Goal: Task Accomplishment & Management: Manage account settings

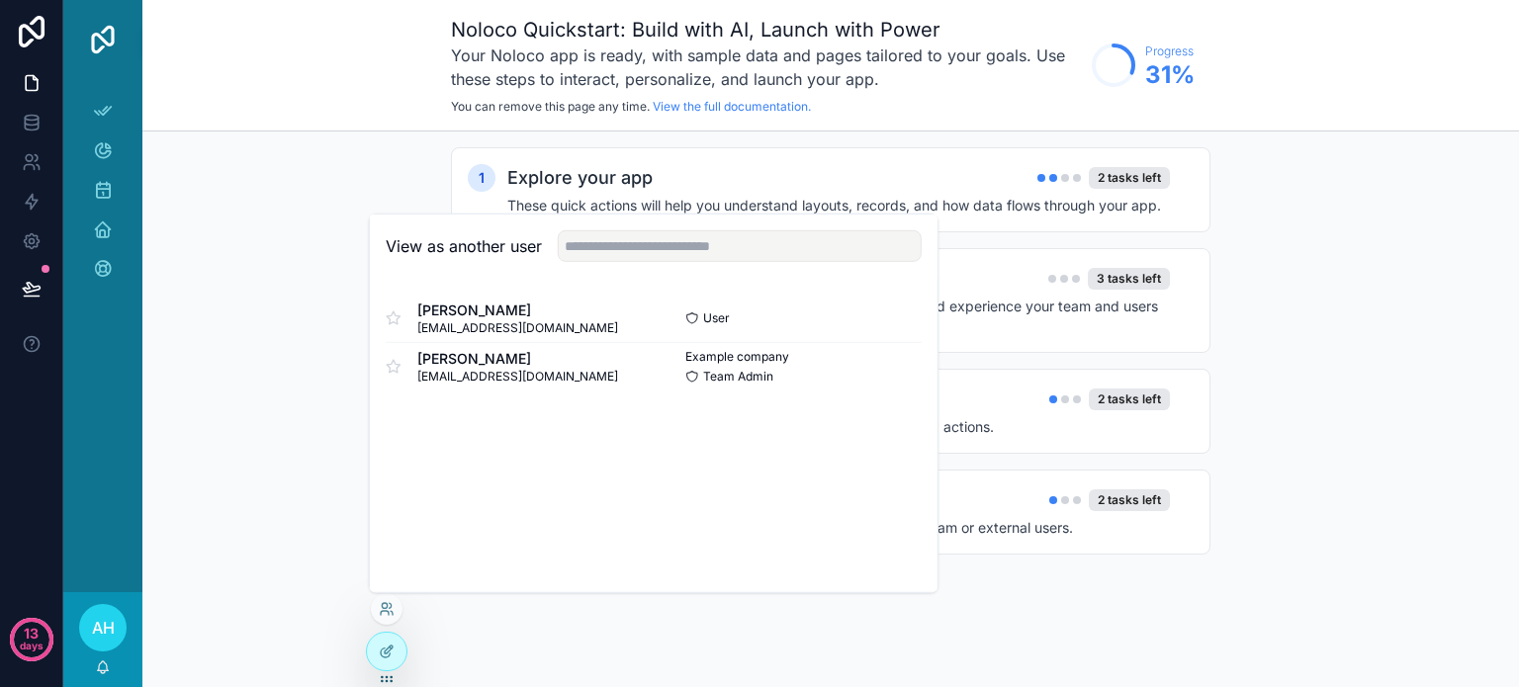
click at [311, 225] on div "1 Explore your app 2 tasks left These quick actions will help you understand la…" at bounding box center [830, 371] width 1377 height 479
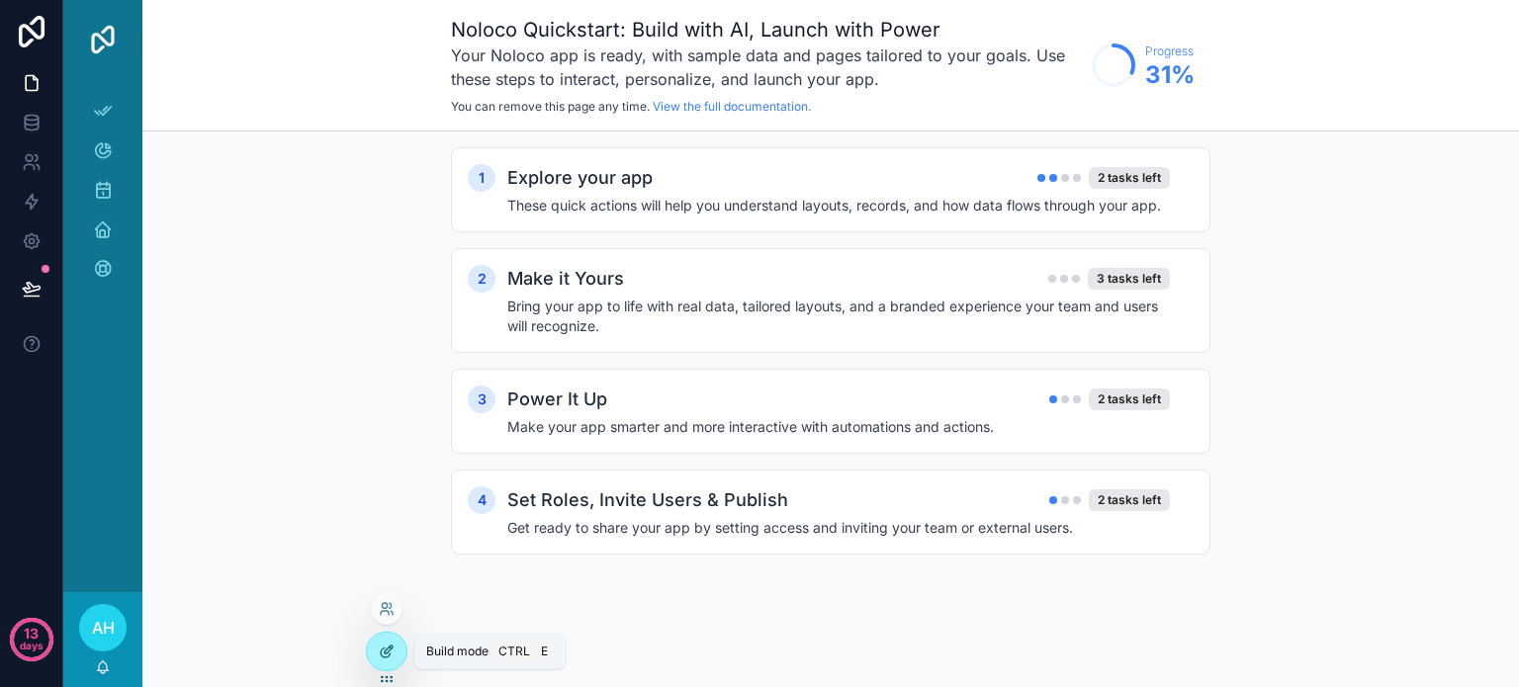
click at [380, 658] on icon at bounding box center [387, 652] width 16 height 16
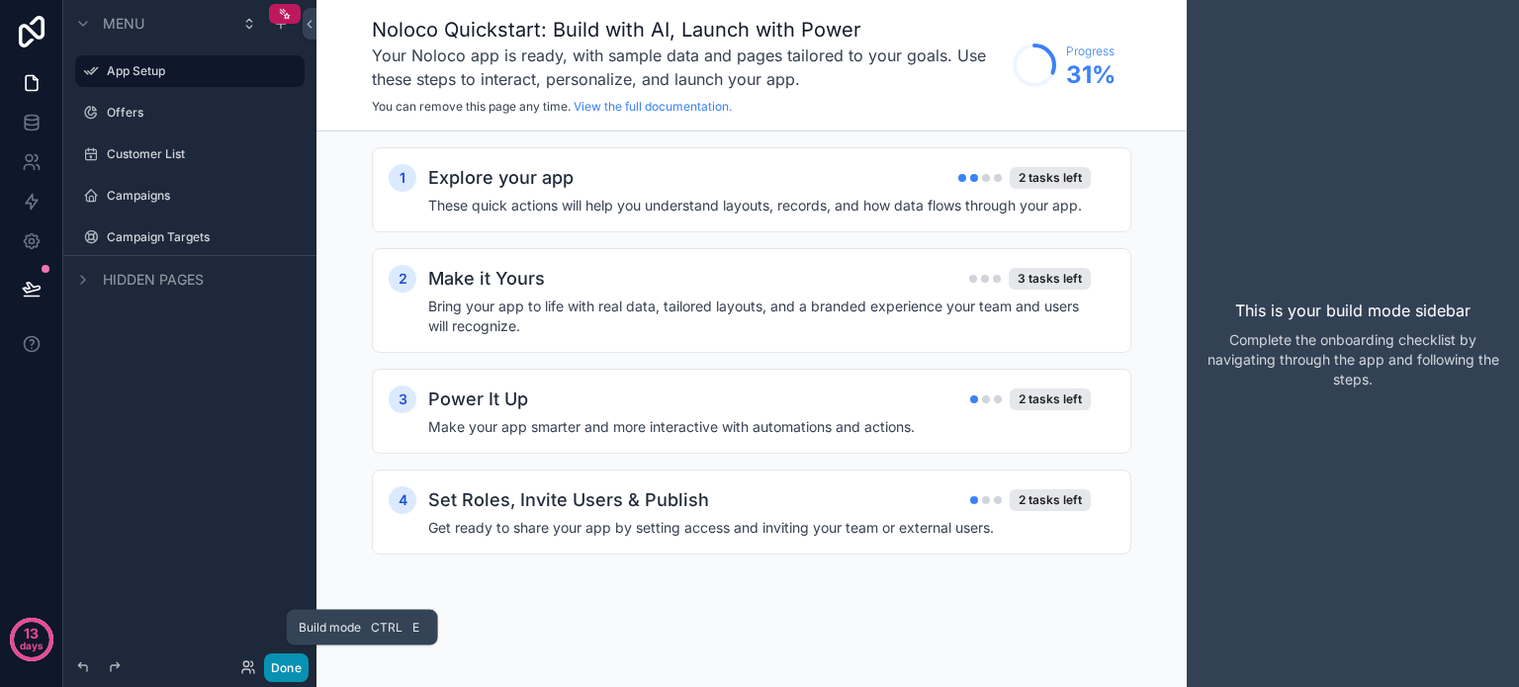
click at [288, 668] on button "Done" at bounding box center [286, 668] width 45 height 29
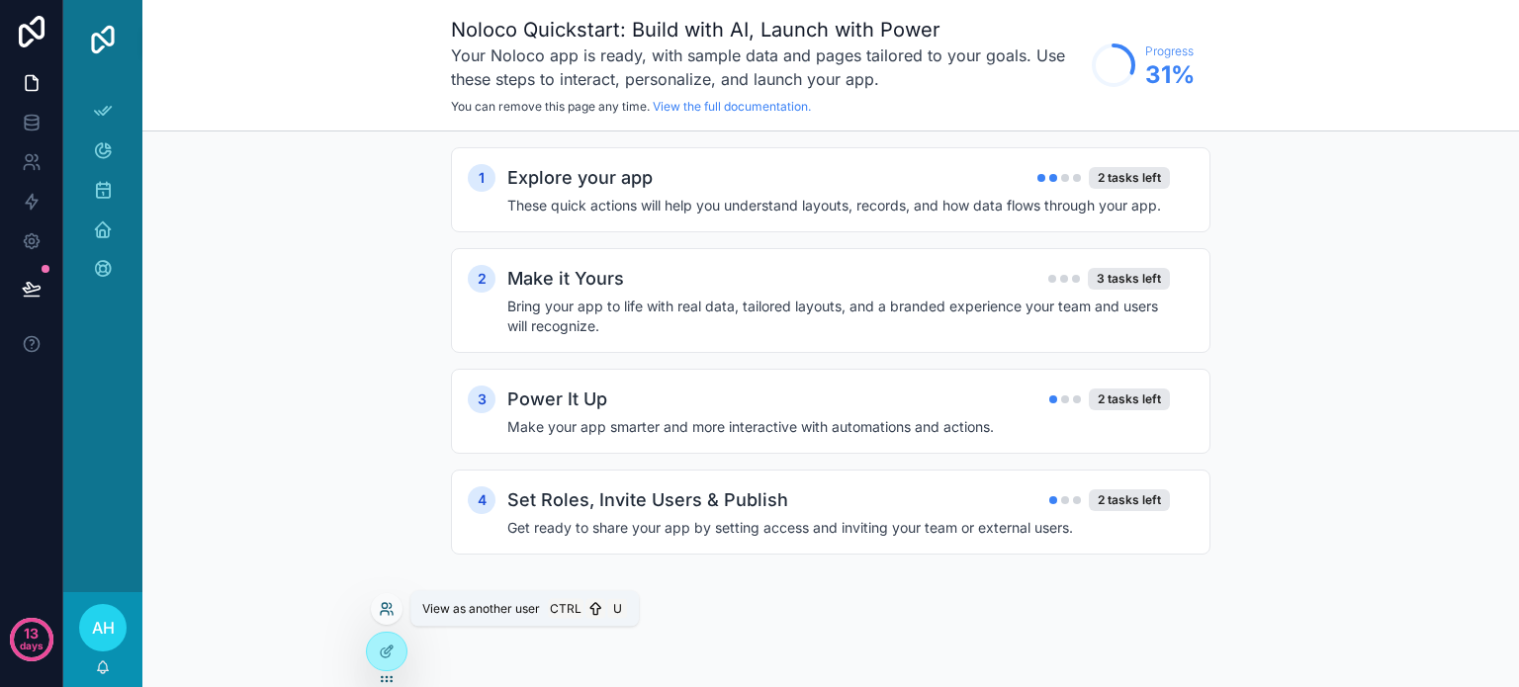
click at [388, 608] on icon at bounding box center [387, 609] width 16 height 16
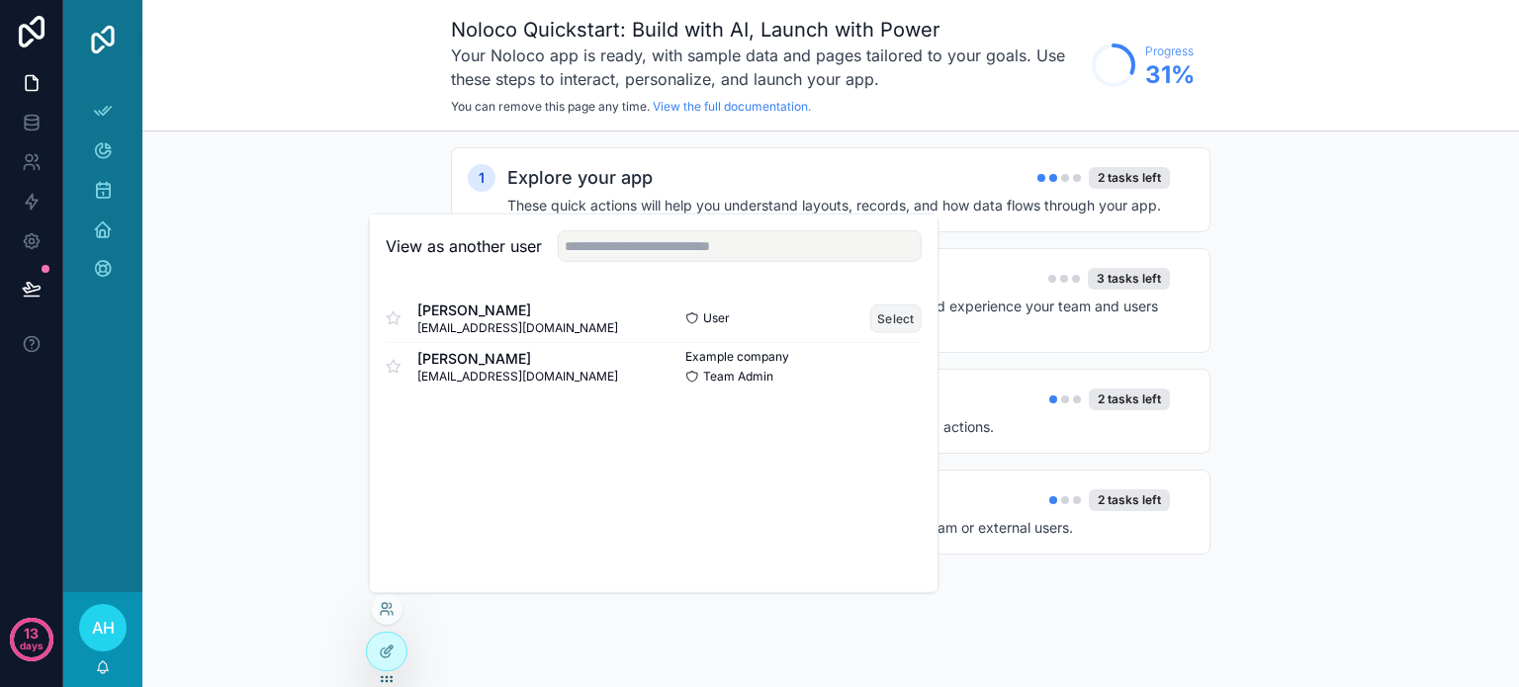
click at [890, 317] on button "Select" at bounding box center [895, 318] width 51 height 29
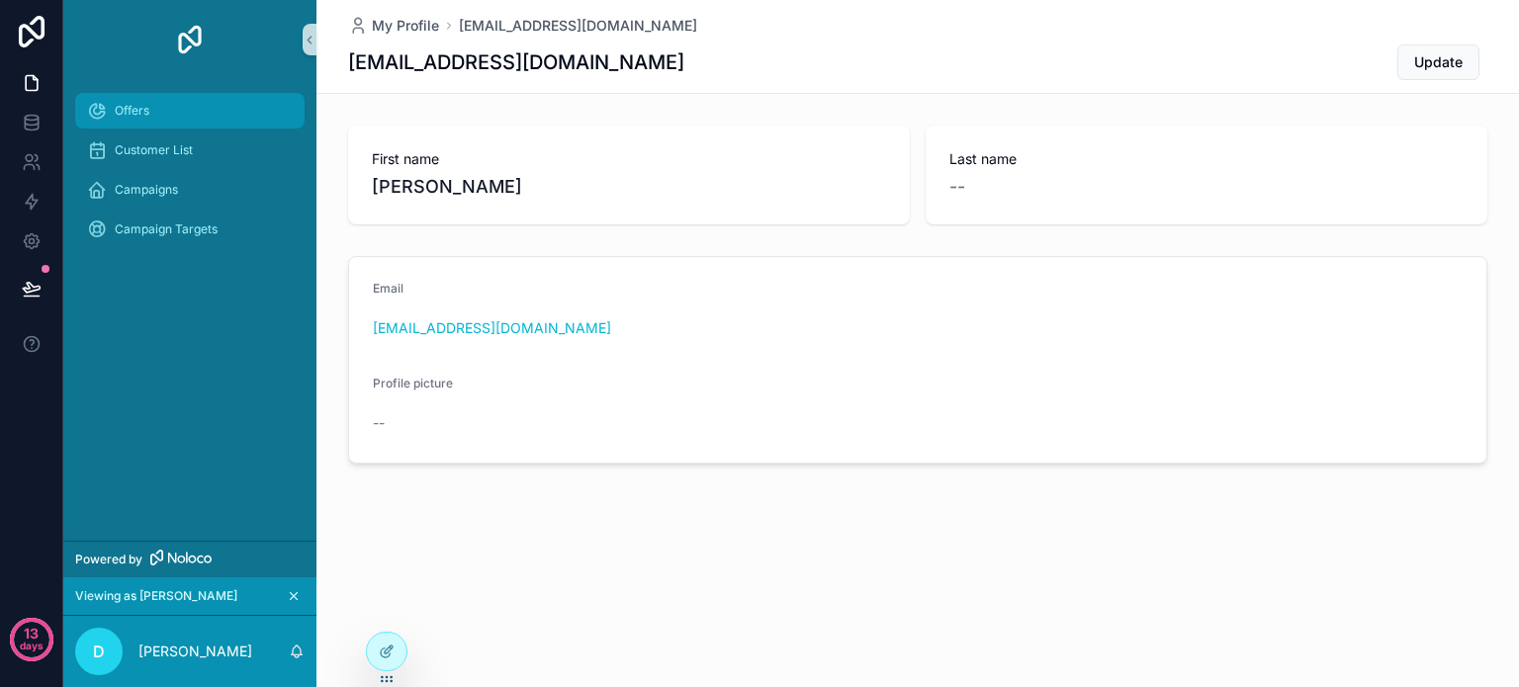
click at [140, 108] on span "Offers" at bounding box center [132, 111] width 35 height 16
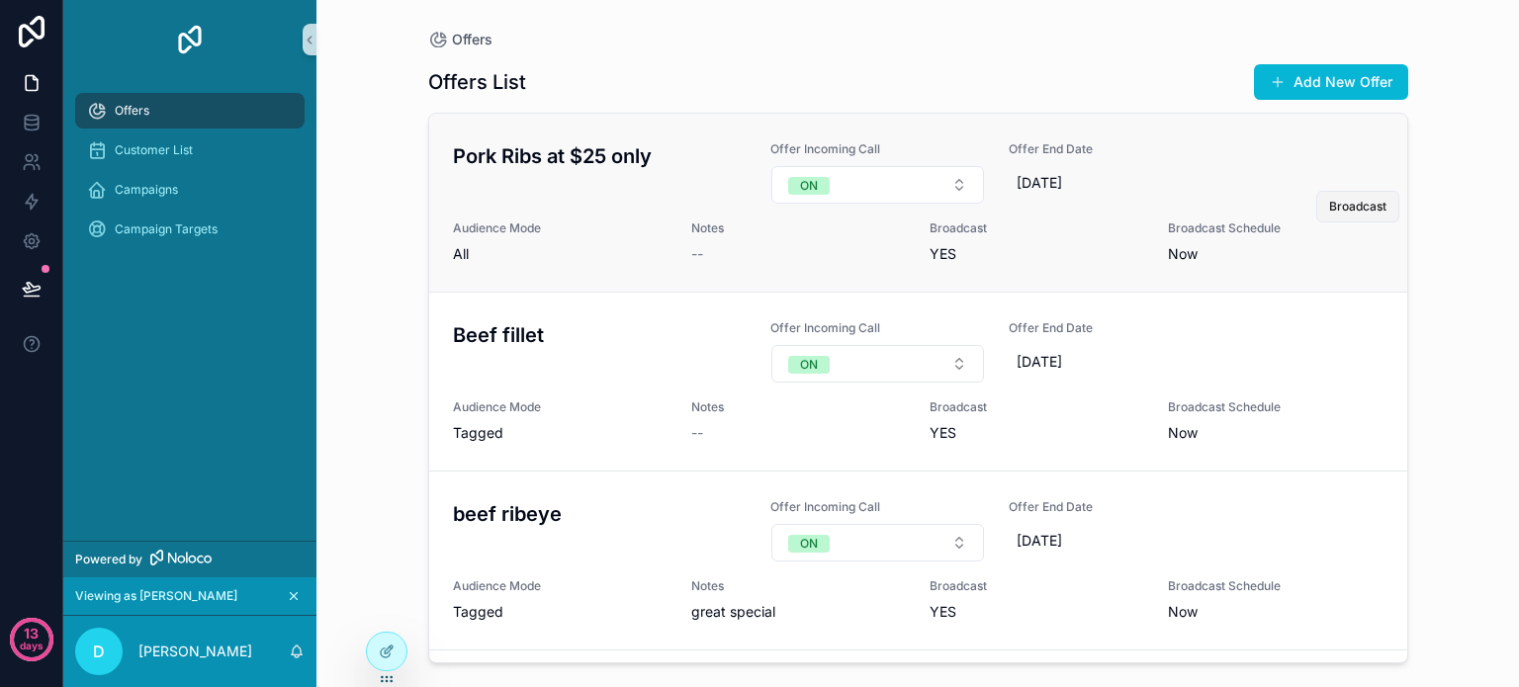
click at [1338, 201] on span "Broadcast" at bounding box center [1357, 207] width 57 height 16
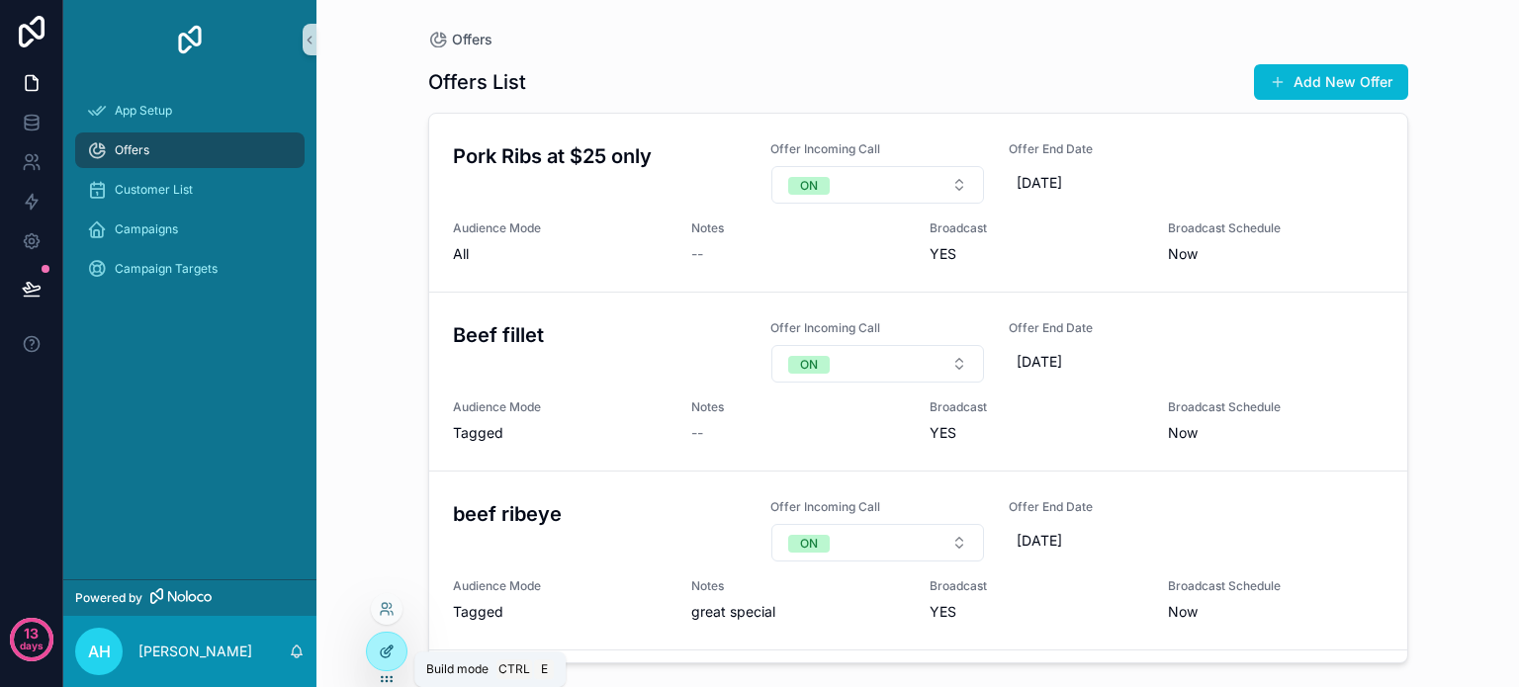
click at [384, 655] on icon at bounding box center [387, 652] width 16 height 16
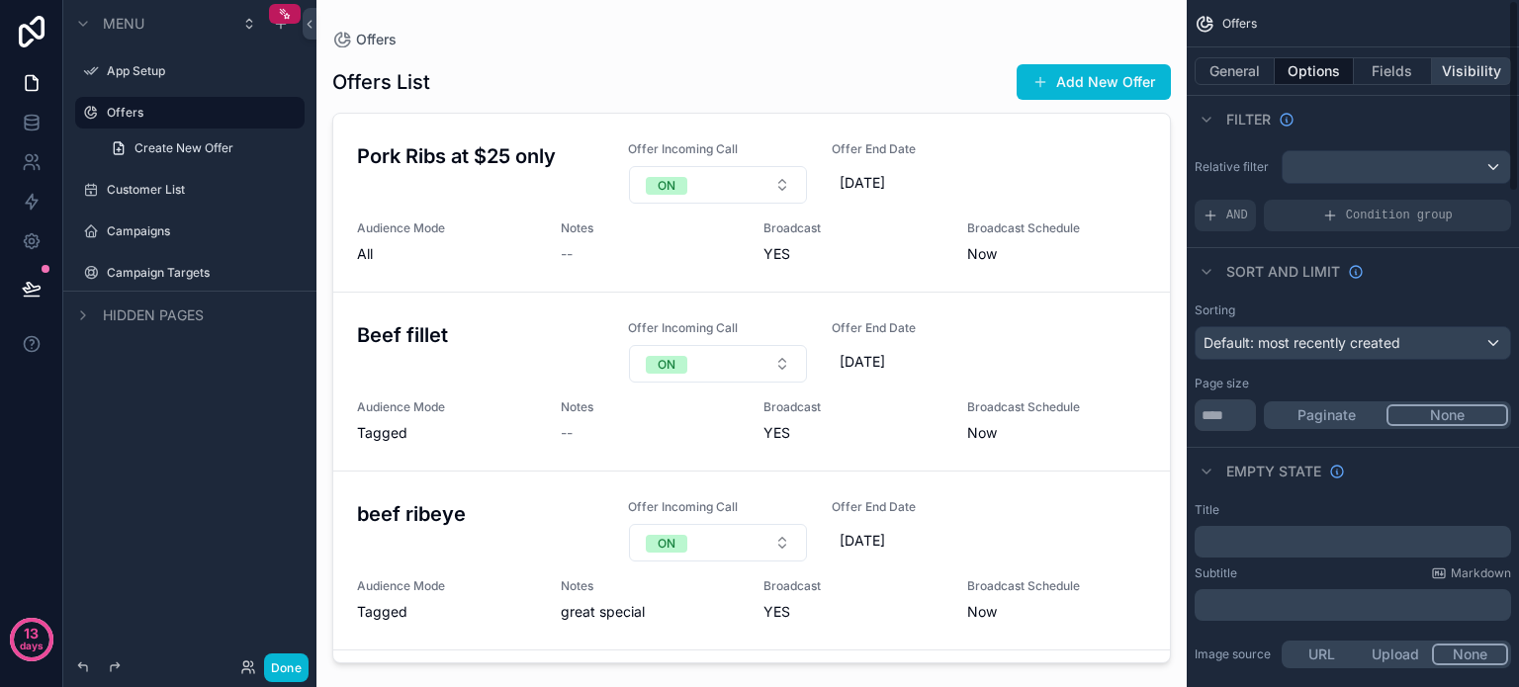
click at [1452, 71] on button "Visibility" at bounding box center [1471, 71] width 79 height 28
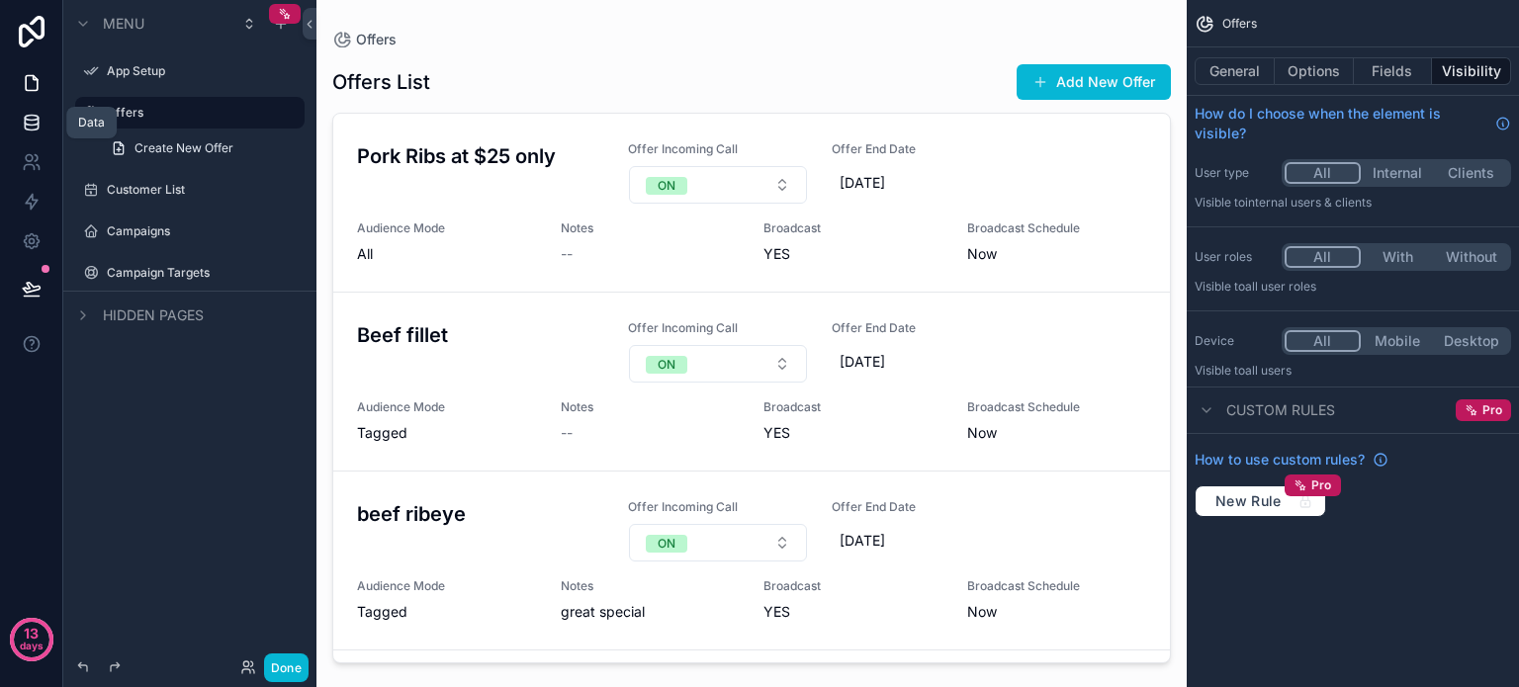
click at [26, 121] on icon at bounding box center [32, 123] width 20 height 20
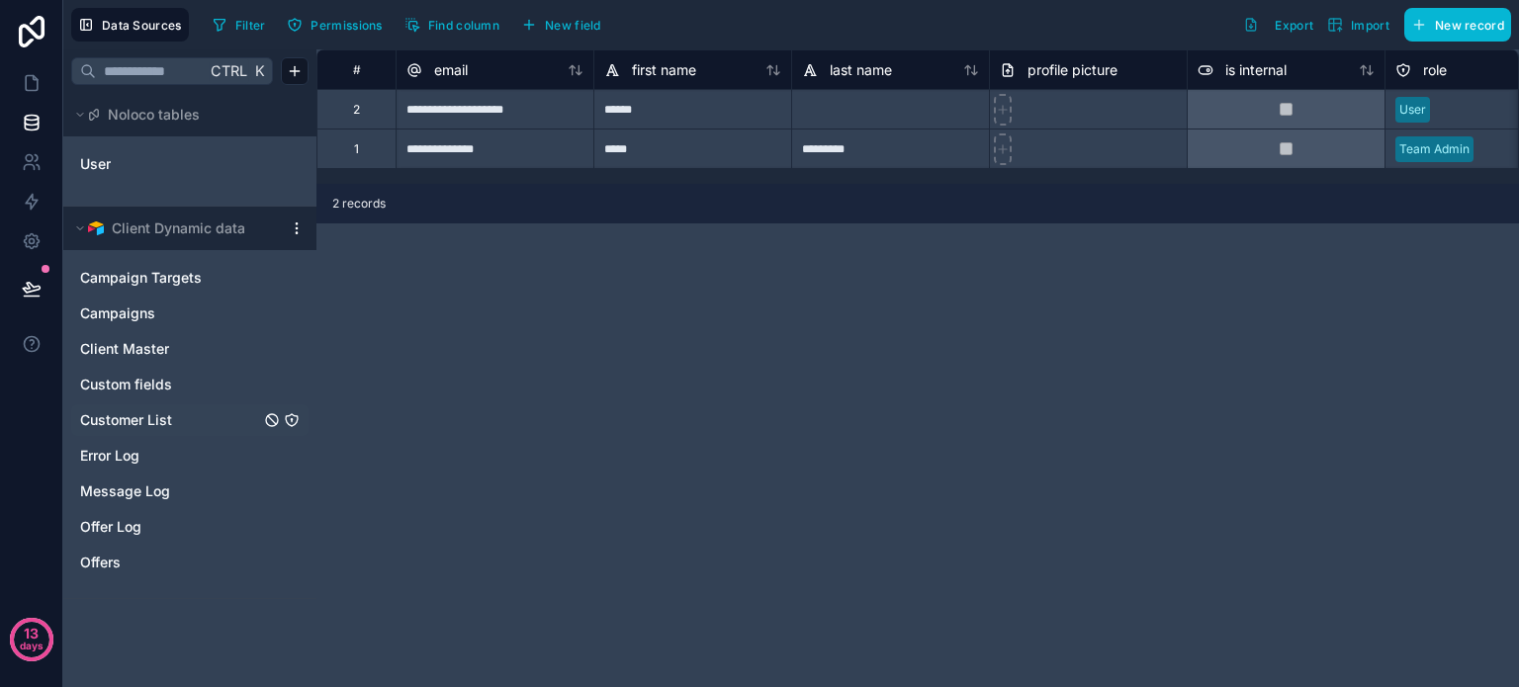
click at [127, 412] on span "Customer List" at bounding box center [126, 421] width 92 height 20
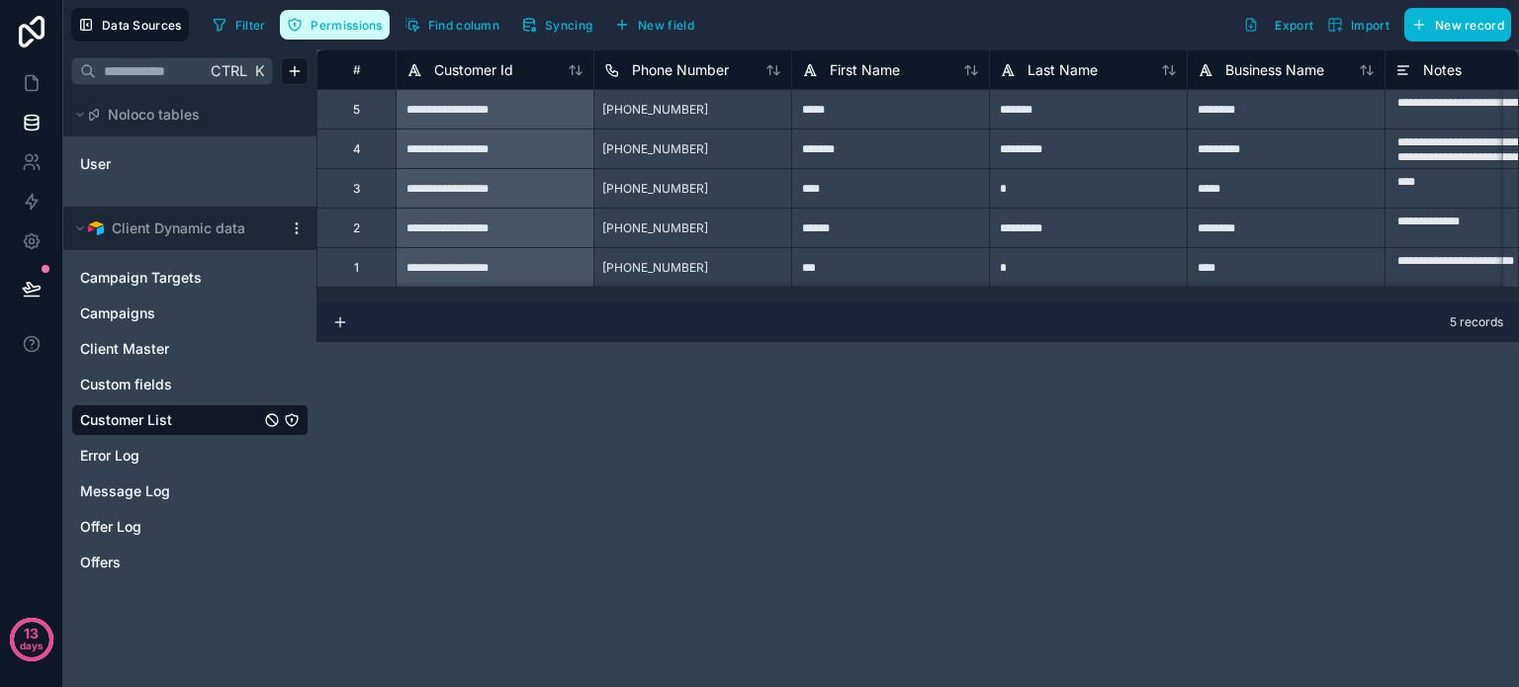
click at [315, 18] on span "Permissions" at bounding box center [346, 25] width 71 height 15
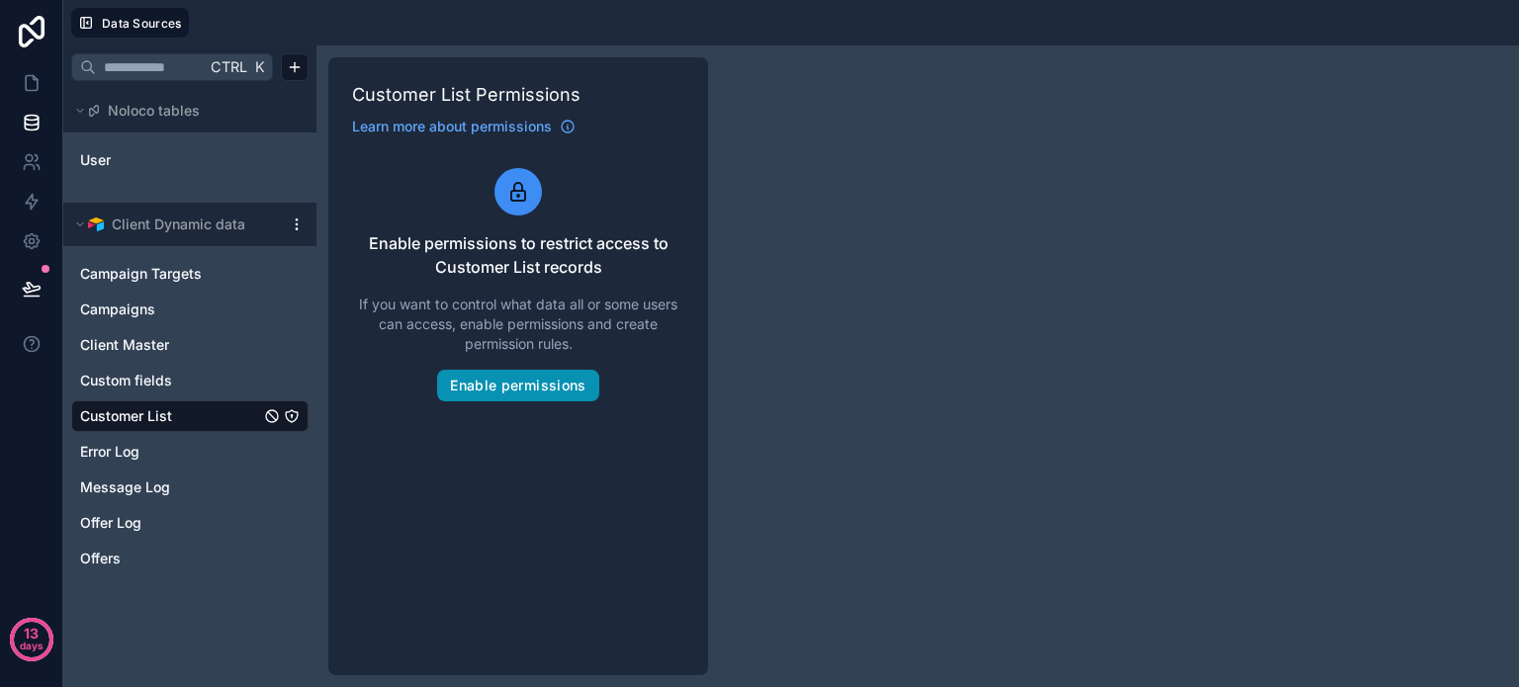
click at [493, 382] on button "Enable permissions" at bounding box center [517, 386] width 161 height 32
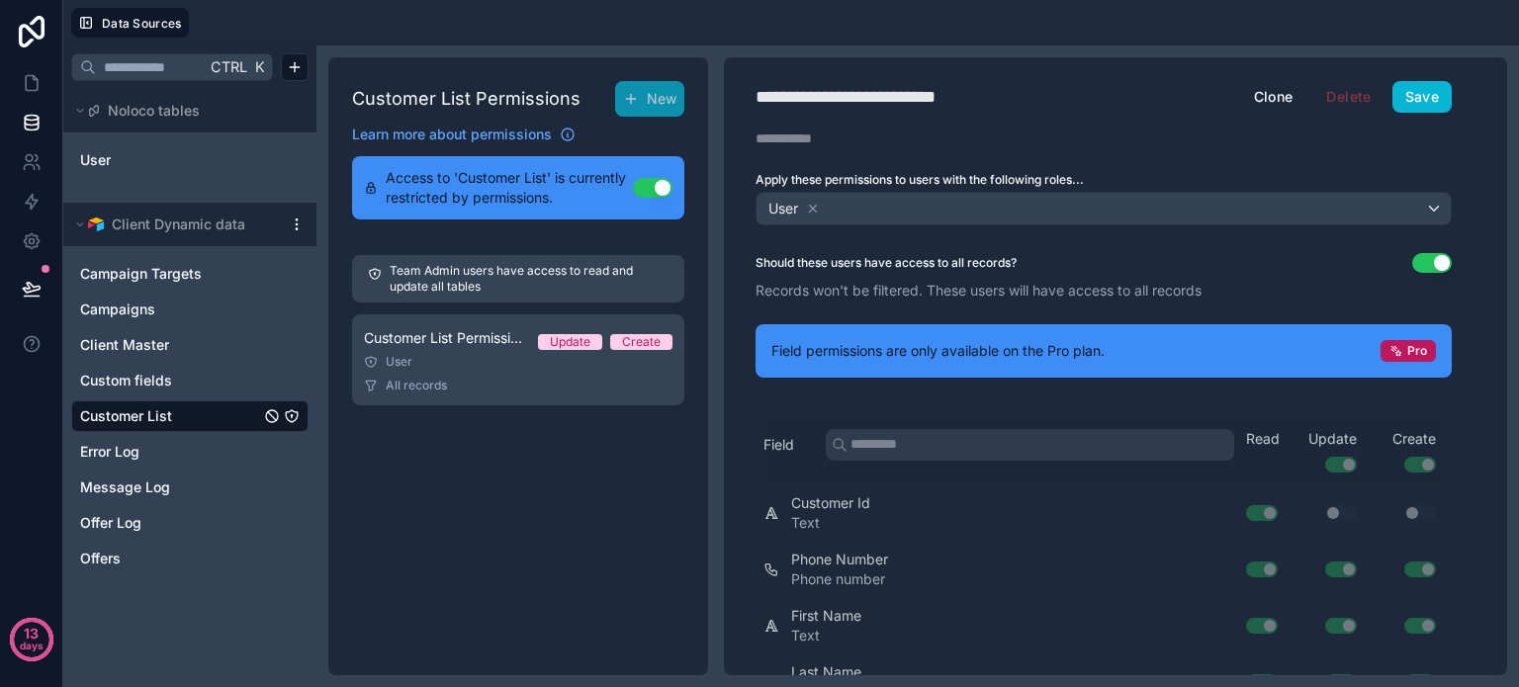
click at [1429, 265] on button "Use setting" at bounding box center [1433, 263] width 40 height 20
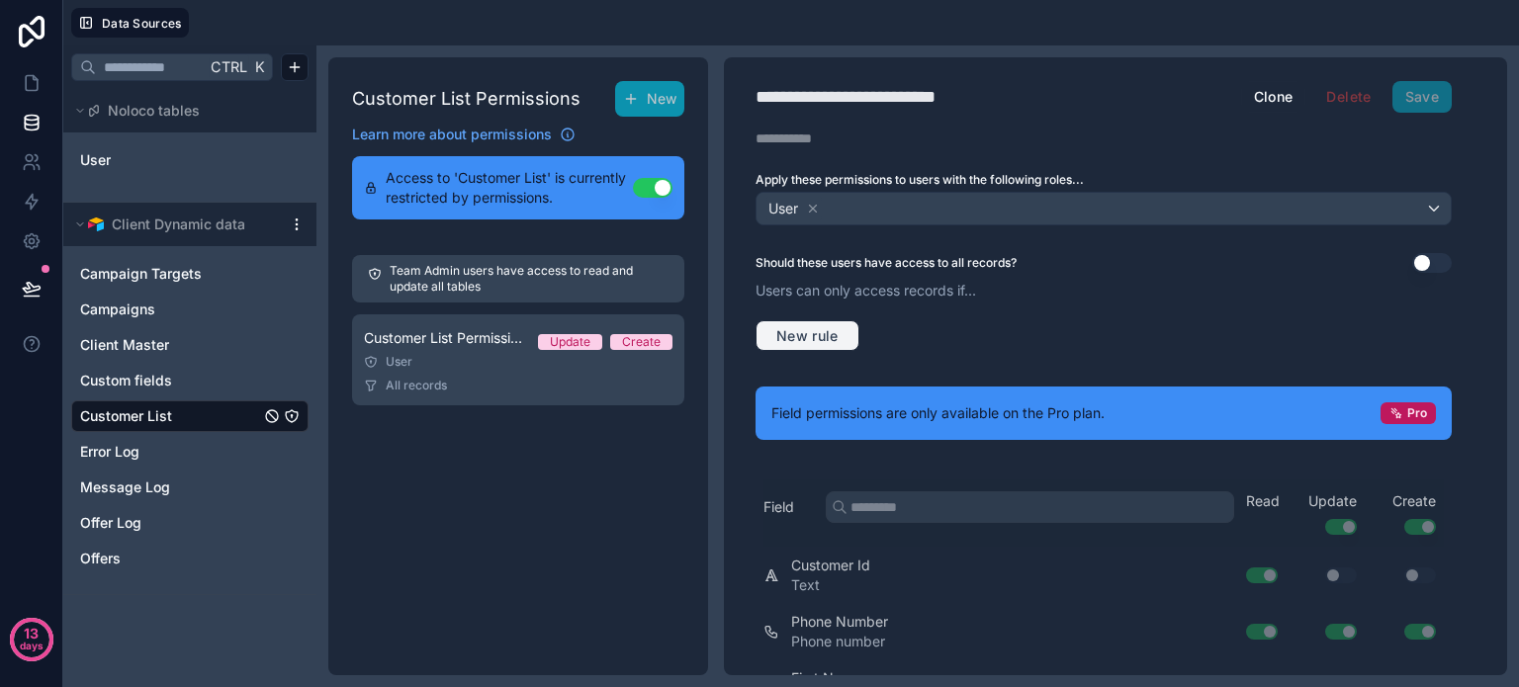
click at [792, 331] on span "New rule" at bounding box center [808, 336] width 78 height 18
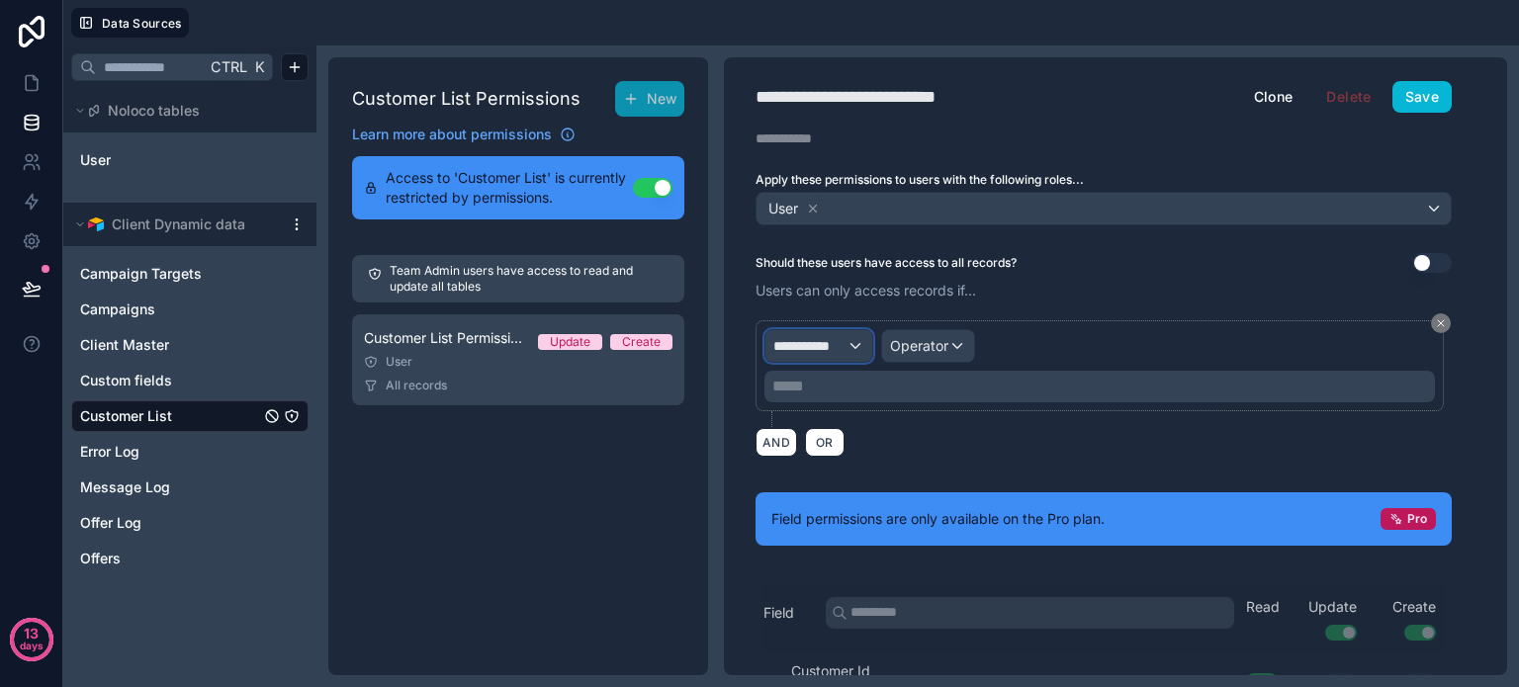
click at [851, 343] on div "**********" at bounding box center [819, 346] width 107 height 32
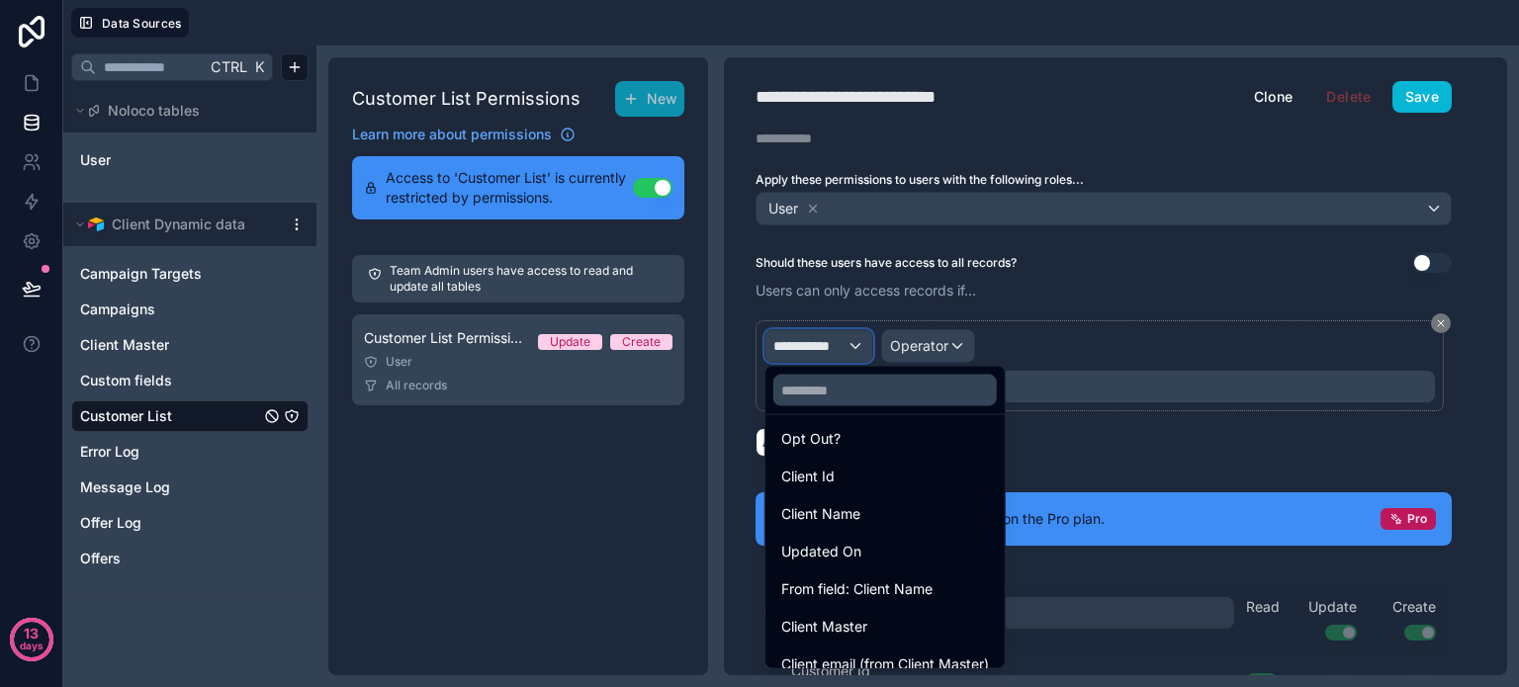
scroll to position [495, 0]
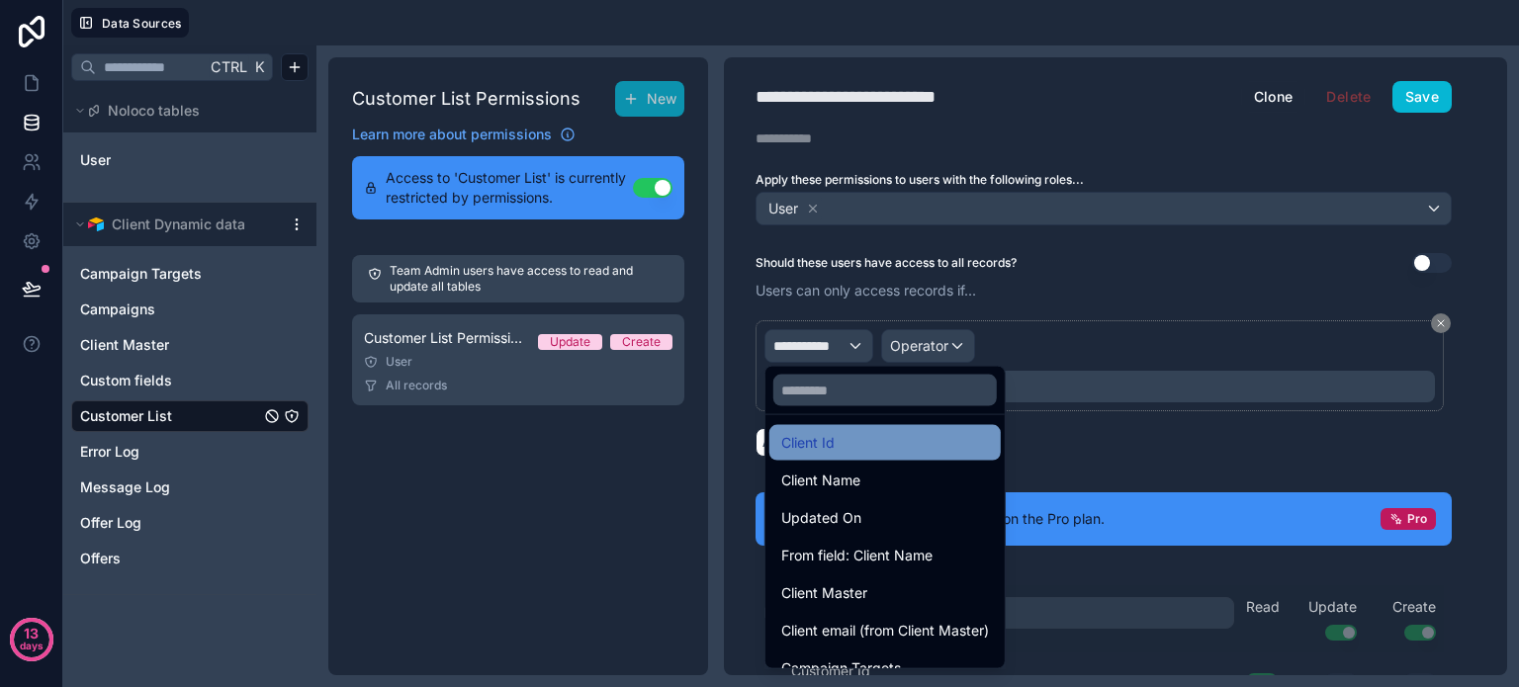
click at [848, 438] on div "Client Id" at bounding box center [885, 443] width 208 height 24
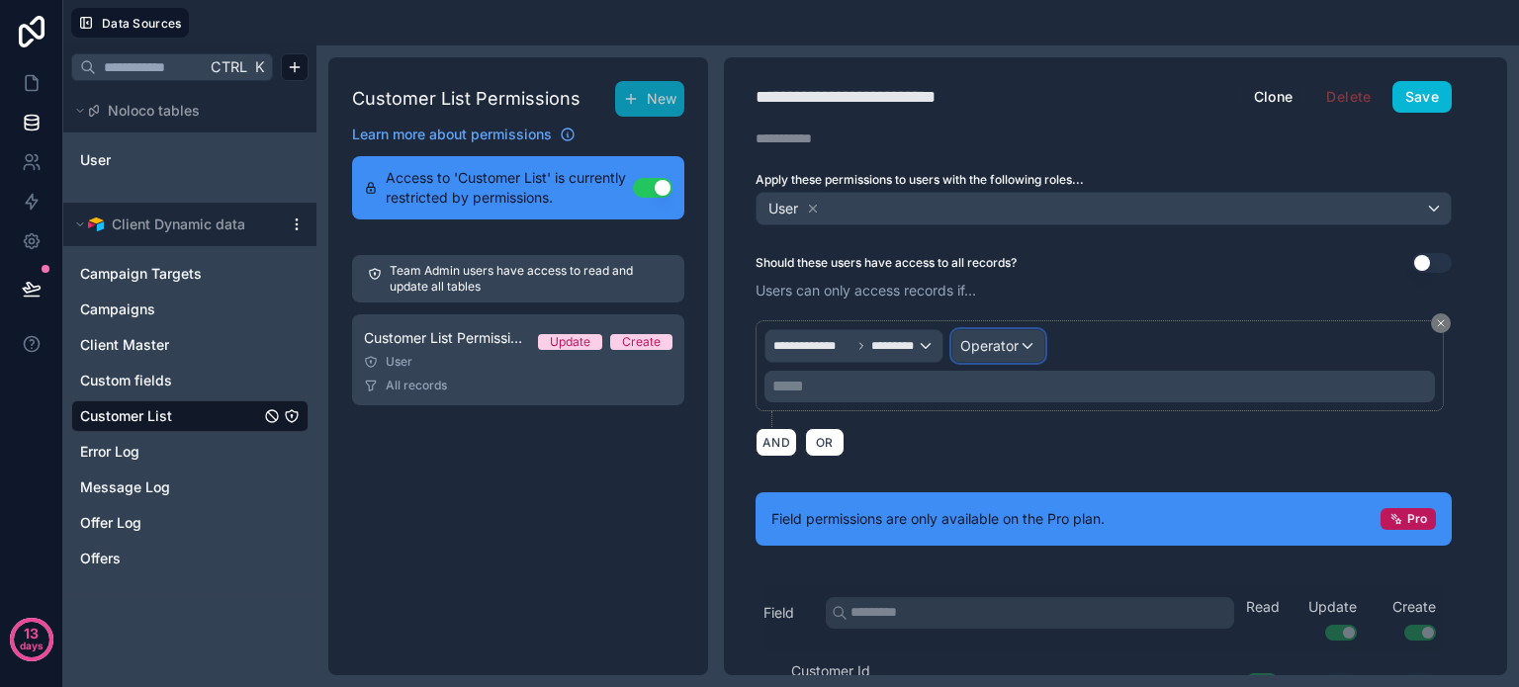
click at [993, 339] on span "Operator" at bounding box center [990, 345] width 58 height 17
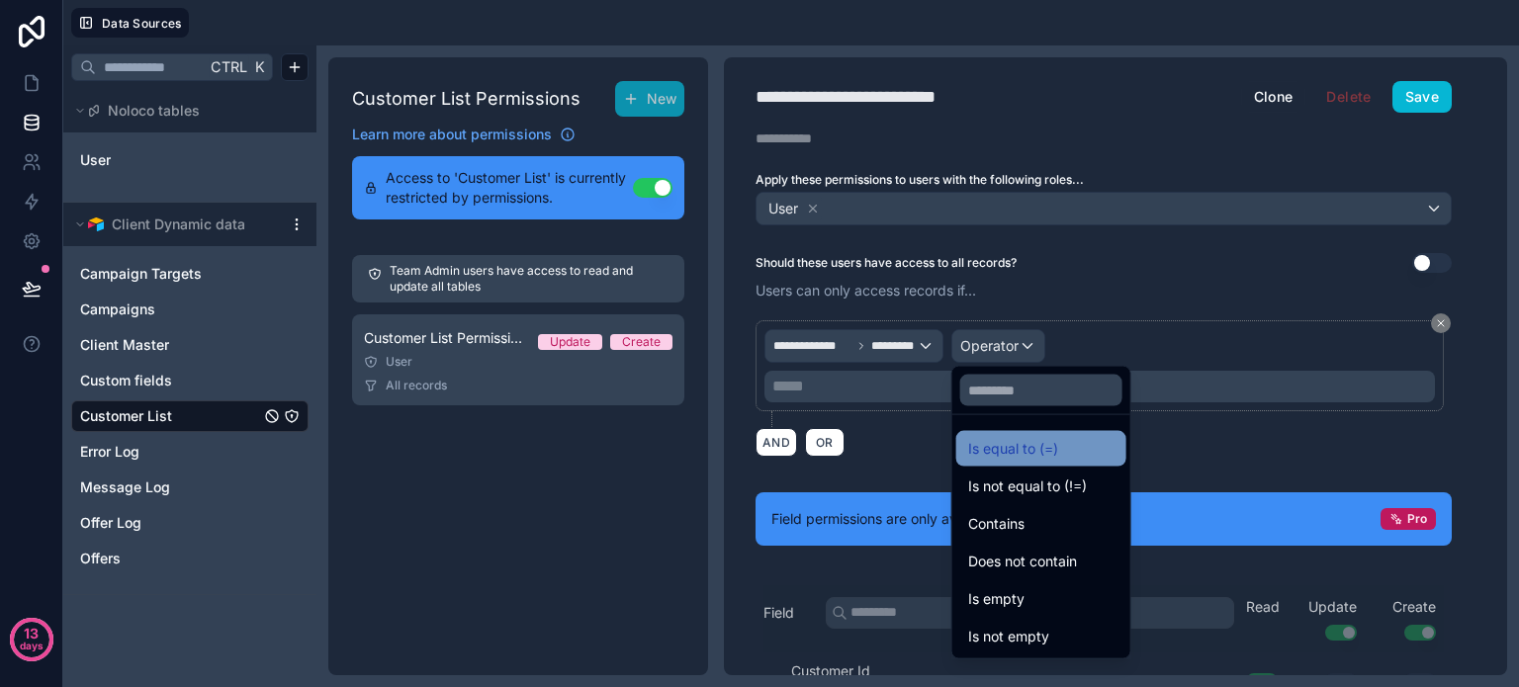
click at [1008, 451] on span "Is equal to (=)" at bounding box center [1013, 449] width 90 height 24
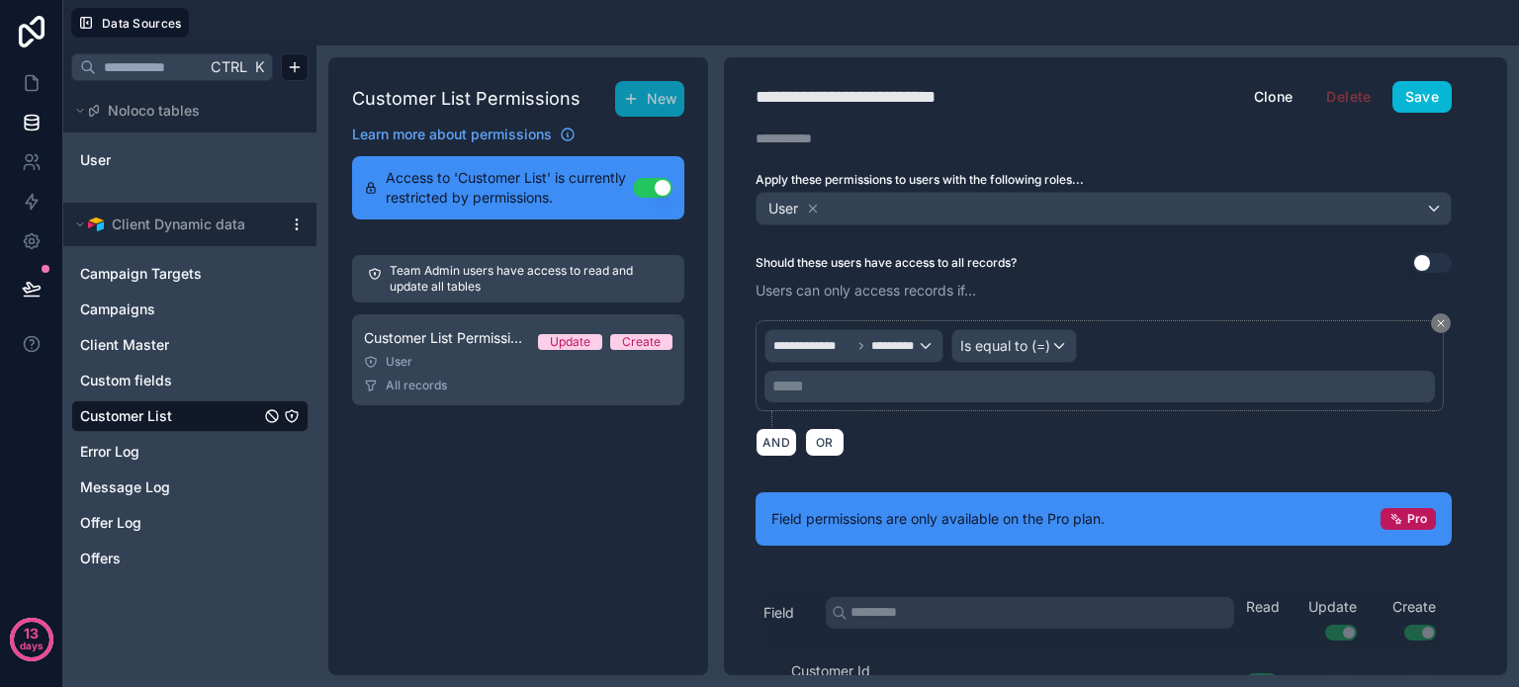
click at [850, 387] on p "***** ﻿" at bounding box center [1102, 387] width 659 height 24
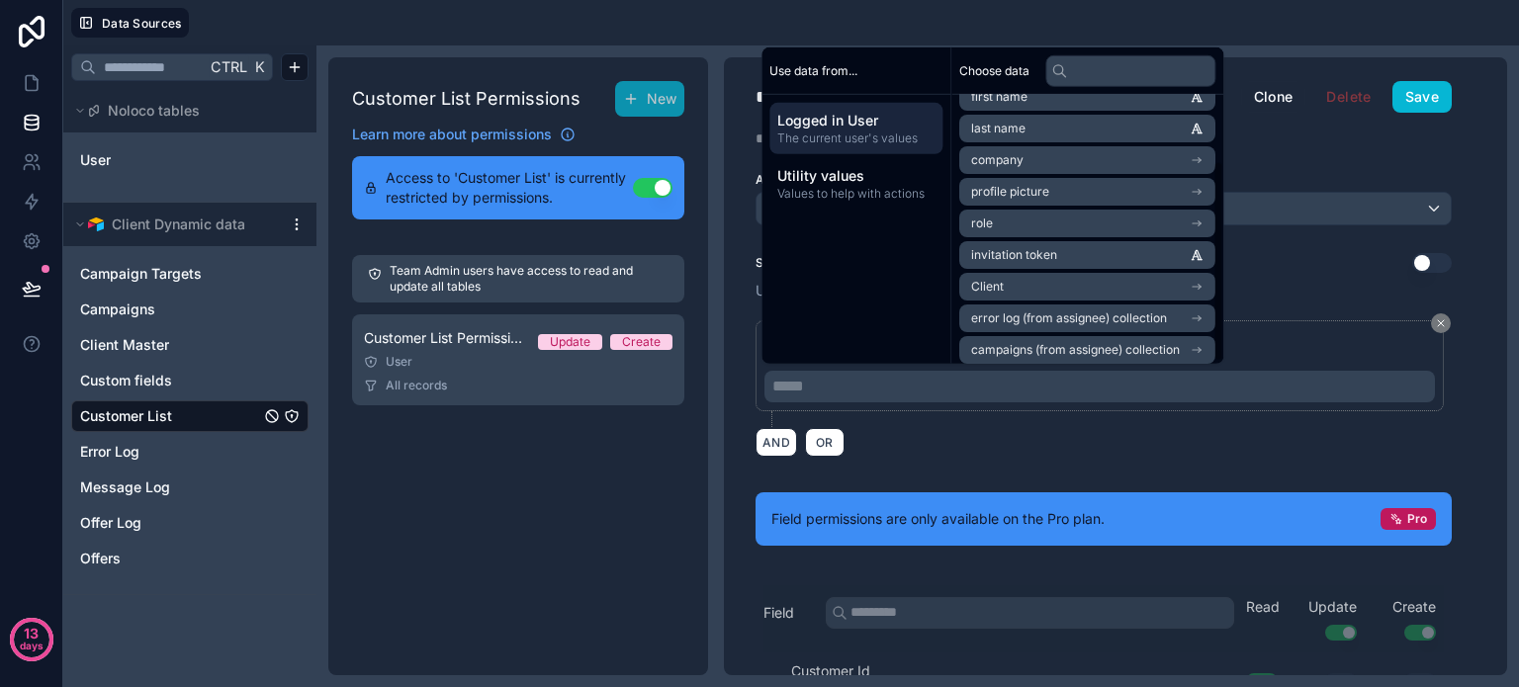
scroll to position [91, 0]
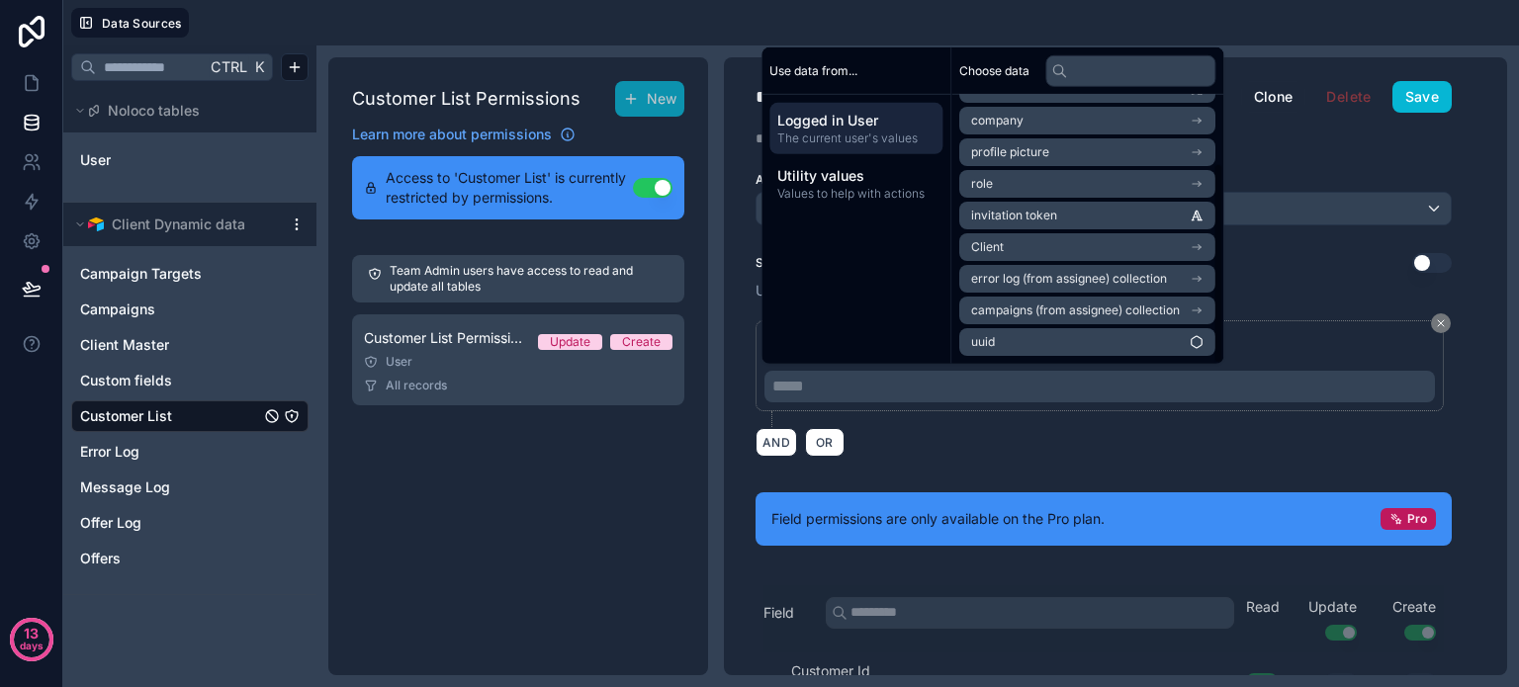
click at [1058, 240] on li "Client" at bounding box center [1088, 247] width 256 height 28
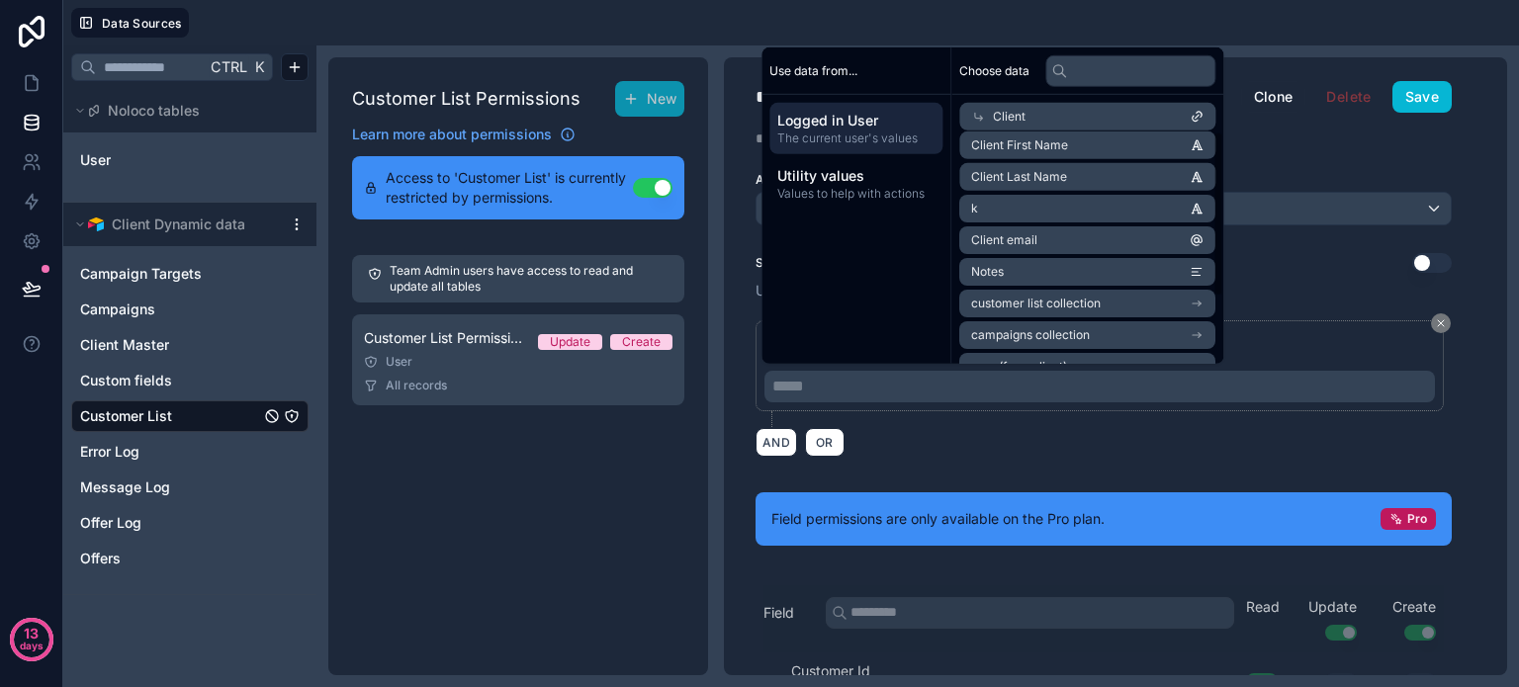
scroll to position [0, 0]
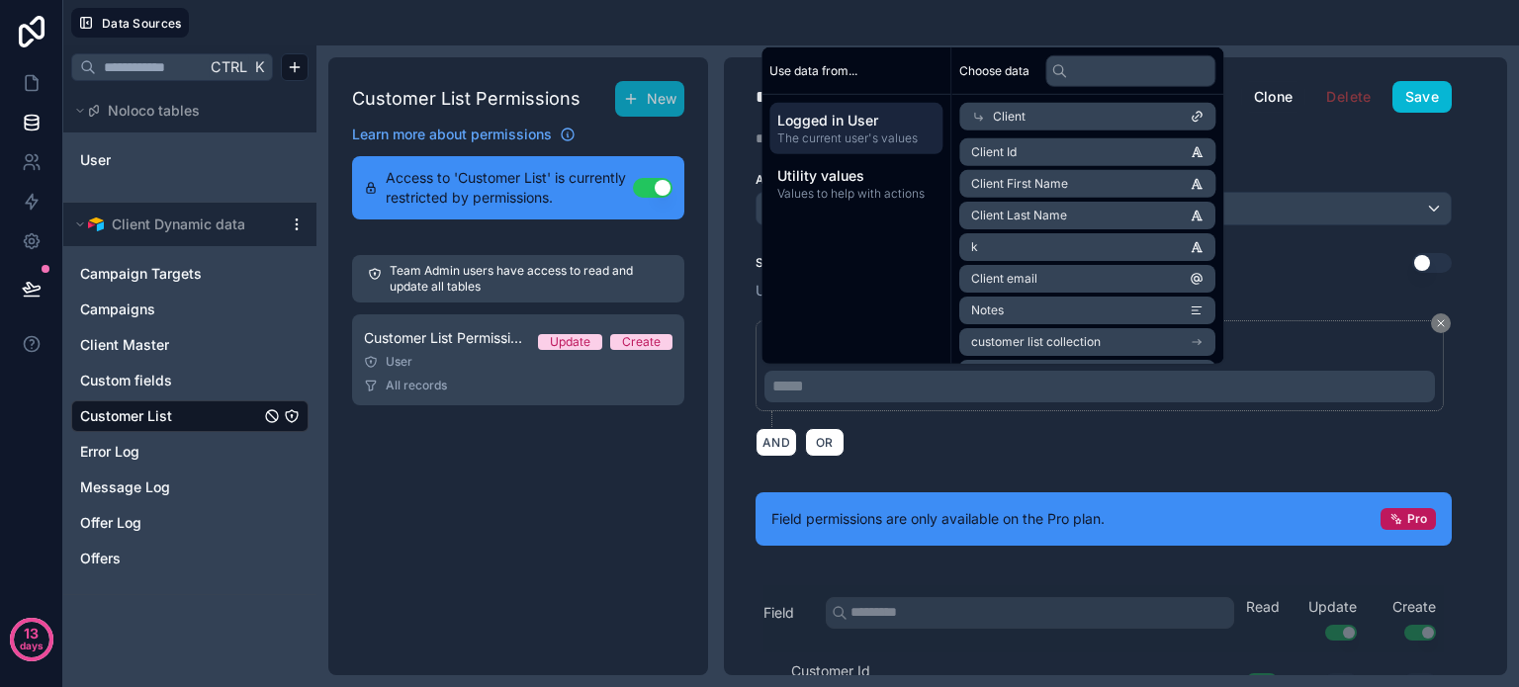
click at [1053, 152] on li "Client Id" at bounding box center [1088, 152] width 256 height 28
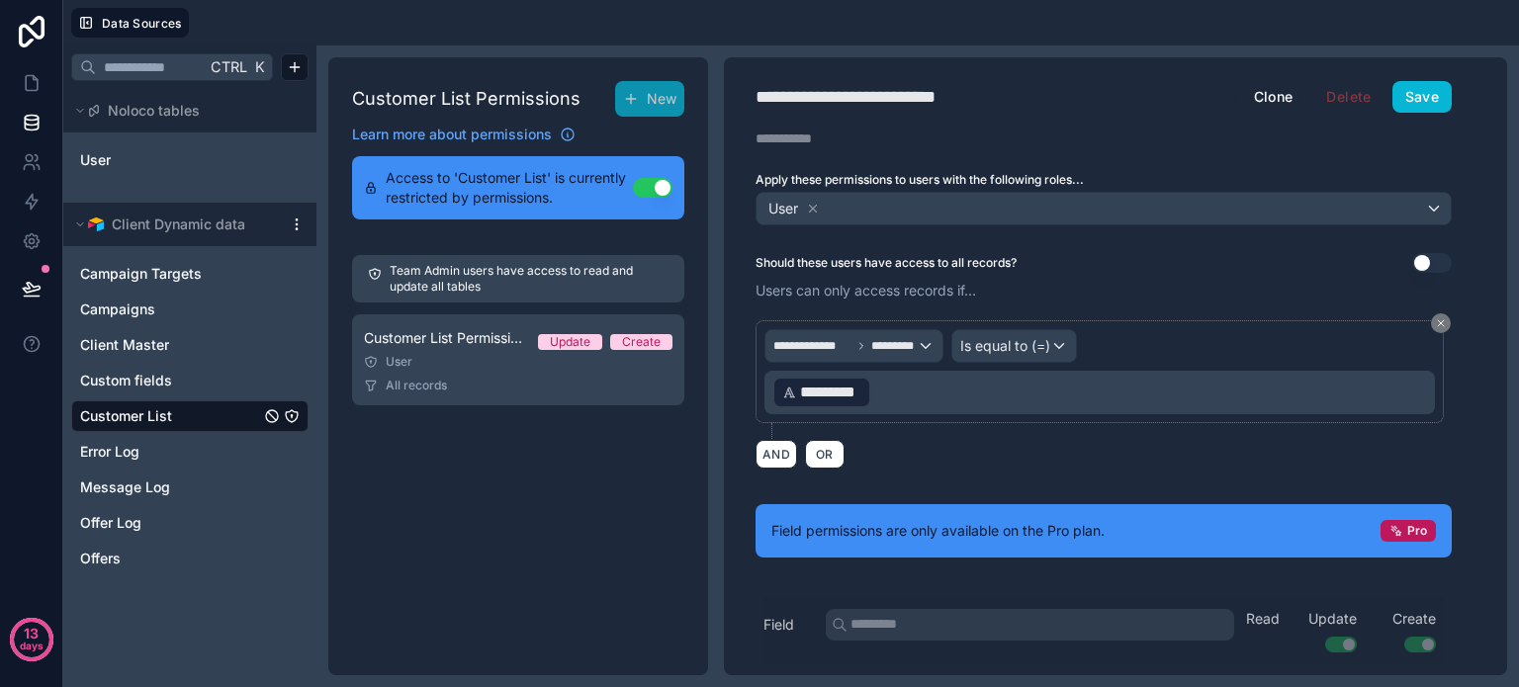
click at [925, 431] on div "**********" at bounding box center [1104, 379] width 696 height 119
click at [1437, 96] on button "Save" at bounding box center [1422, 97] width 59 height 32
